Goal: Transaction & Acquisition: Purchase product/service

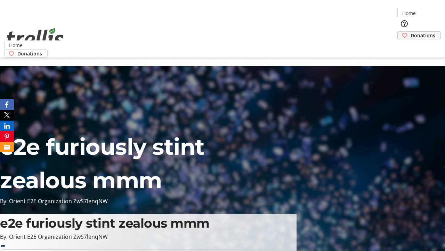
click at [411, 32] on span "Donations" at bounding box center [423, 35] width 25 height 7
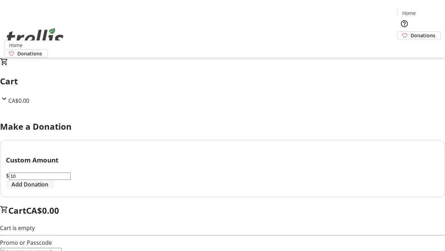
click at [48, 188] on span "Add Donation" at bounding box center [29, 184] width 37 height 8
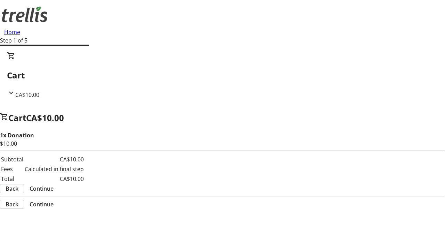
select select "CA"
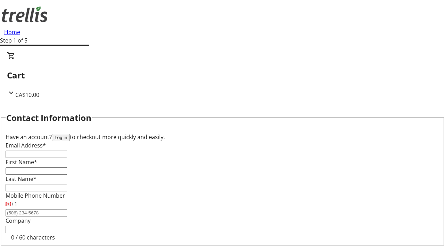
click at [70, 134] on button "Log in" at bounding box center [61, 137] width 18 height 7
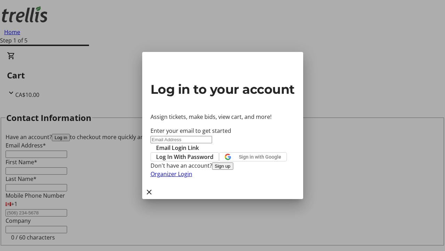
type input "[EMAIL_ADDRESS][DOMAIN_NAME]"
